Goal: Find contact information: Find contact information

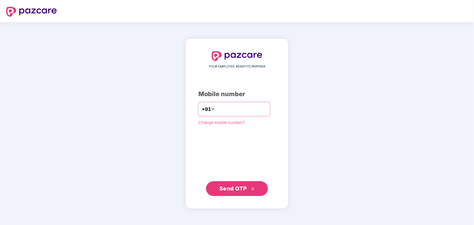
type input "**********"
click at [232, 189] on span "Send OTP" at bounding box center [232, 188] width 27 height 6
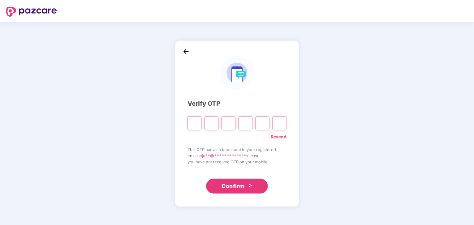
type input "*"
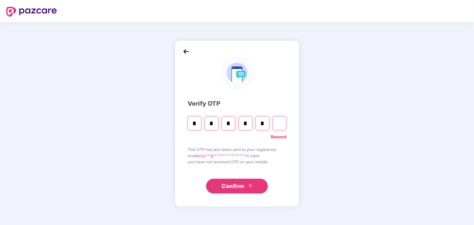
type input "*"
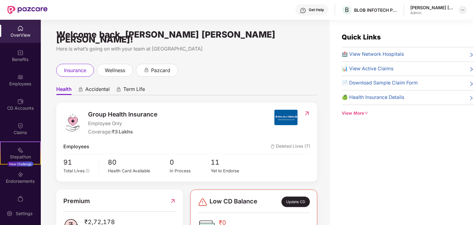
click at [462, 8] on img at bounding box center [462, 9] width 5 height 5
click at [419, 68] on div "Admin" at bounding box center [440, 70] width 58 height 5
click at [419, 65] on div "📊 View Active Claims" at bounding box center [408, 69] width 132 height 8
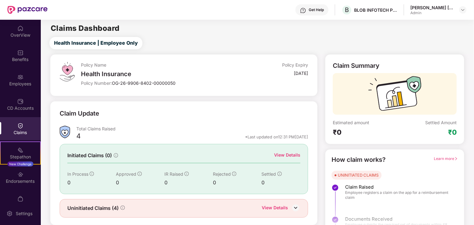
click at [398, 43] on div "Health Insurance | Employee Only" at bounding box center [258, 43] width 430 height 12
click at [459, 11] on div at bounding box center [462, 9] width 7 height 7
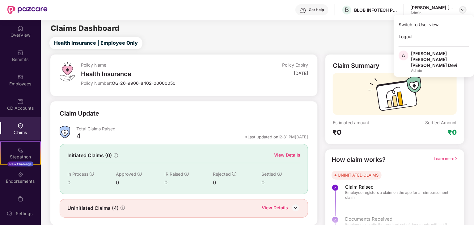
click at [459, 11] on div at bounding box center [462, 9] width 7 height 7
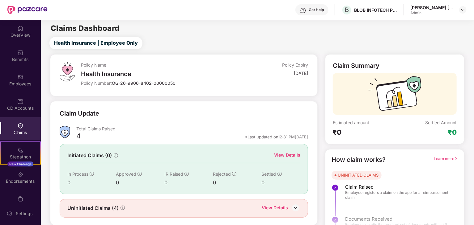
click at [314, 26] on div "Claims Dashboard" at bounding box center [257, 28] width 432 height 7
click at [31, 27] on div "OverView" at bounding box center [20, 31] width 41 height 23
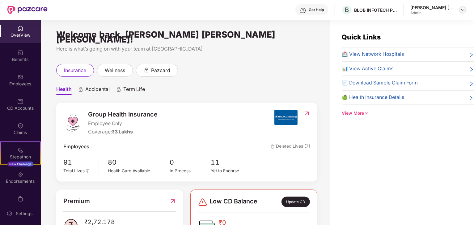
click at [461, 9] on img at bounding box center [462, 9] width 5 height 5
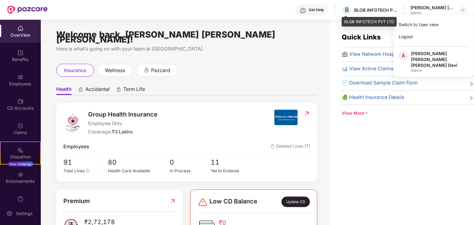
click at [375, 12] on div "BLOB INFOTECH PVT LTD" at bounding box center [375, 10] width 43 height 6
click at [352, 8] on span "B" at bounding box center [346, 10] width 11 height 11
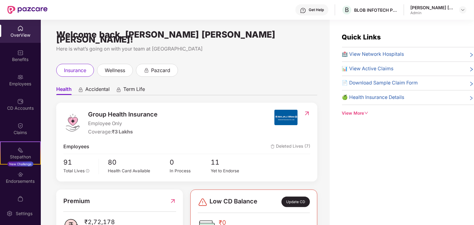
click at [297, 64] on div "insurance wellness pazcard" at bounding box center [186, 70] width 261 height 13
click at [391, 12] on div "BLOB INFOTECH PVT LTD" at bounding box center [375, 10] width 43 height 6
click at [461, 9] on img at bounding box center [462, 9] width 5 height 5
click at [296, 45] on div "Here is what’s going on with your team at [GEOGRAPHIC_DATA]" at bounding box center [186, 49] width 261 height 8
click at [287, 51] on div "Welcome back, [PERSON_NAME] [PERSON_NAME] [PERSON_NAME]! Here is what’s going o…" at bounding box center [185, 126] width 289 height 213
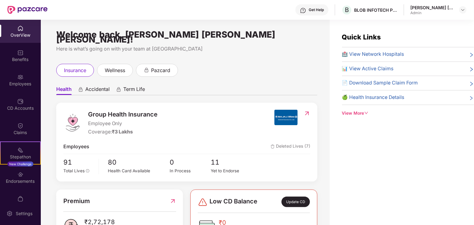
click at [24, 39] on div "OverView" at bounding box center [20, 31] width 41 height 23
click at [320, 12] on div "Get Help" at bounding box center [315, 9] width 15 height 5
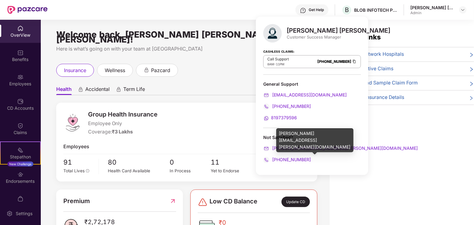
click at [300, 148] on span "[PERSON_NAME][EMAIL_ADDRESS][PERSON_NAME][DOMAIN_NAME]" at bounding box center [344, 148] width 147 height 5
click at [291, 147] on span "[PERSON_NAME][EMAIL_ADDRESS][PERSON_NAME][DOMAIN_NAME]" at bounding box center [344, 148] width 147 height 5
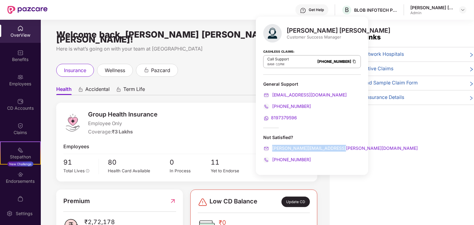
drag, startPoint x: 344, startPoint y: 147, endPoint x: 272, endPoint y: 144, distance: 72.3
click at [272, 145] on div "[PERSON_NAME][EMAIL_ADDRESS][PERSON_NAME][DOMAIN_NAME]" at bounding box center [312, 148] width 98 height 7
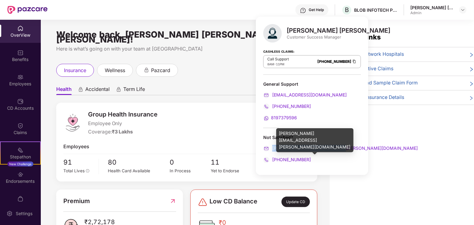
copy span "[PERSON_NAME][EMAIL_ADDRESS][PERSON_NAME][DOMAIN_NAME]"
